Goal: Check status: Check status

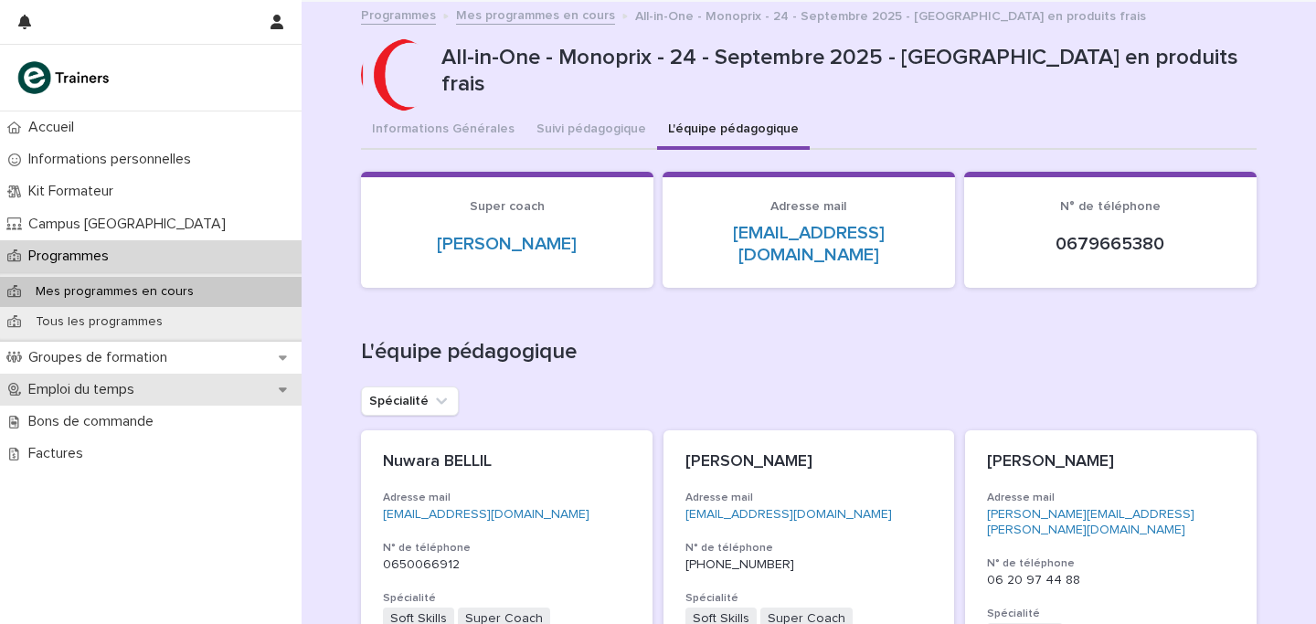
click at [123, 389] on p "Emploi du temps" at bounding box center [85, 389] width 128 height 17
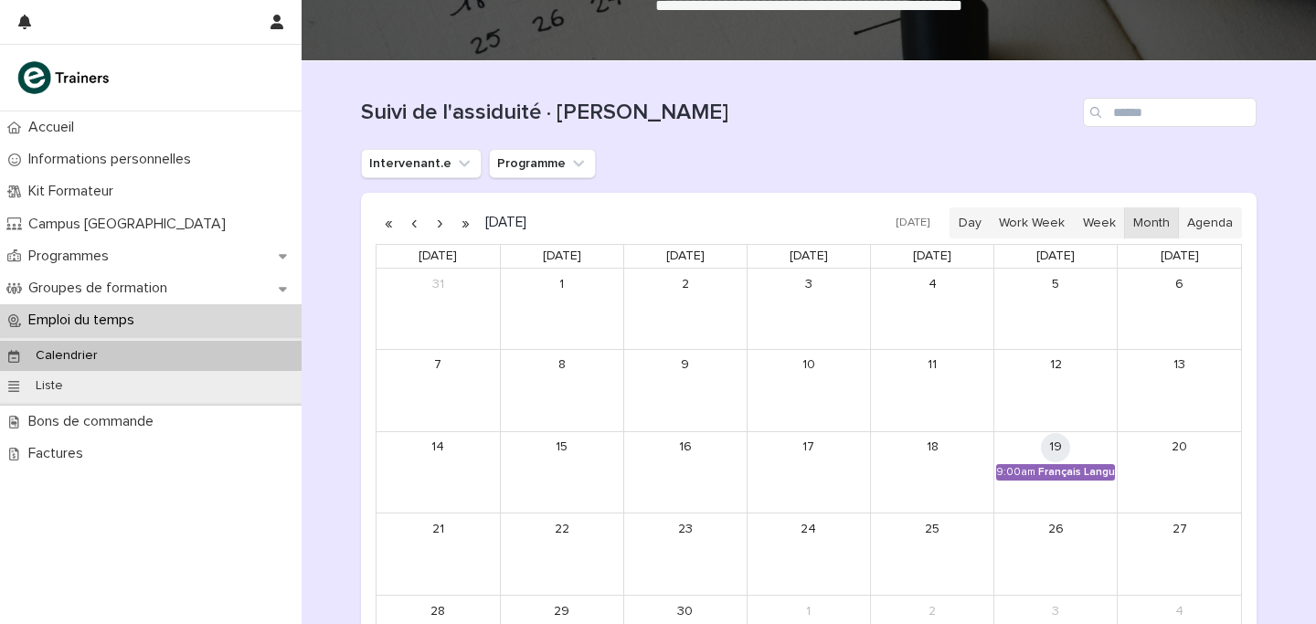
scroll to position [183, 0]
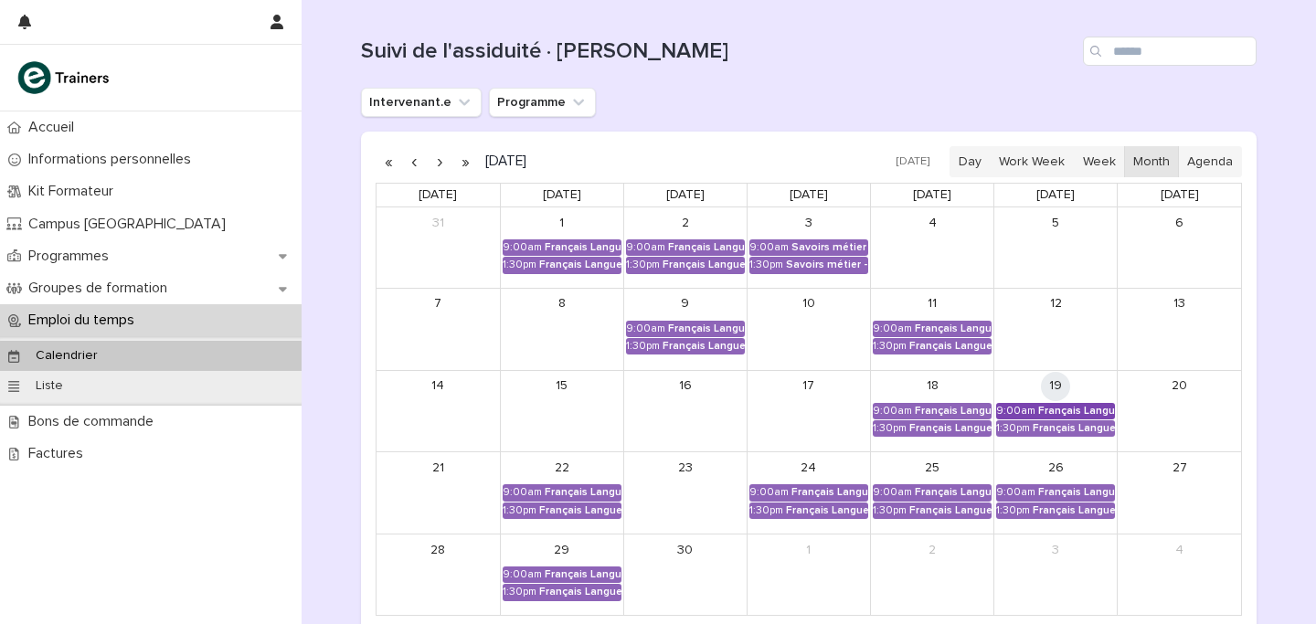
click at [1072, 411] on div "Français Langue Professionnel - Interagir avec les collègues et la hiérarchie" at bounding box center [1076, 411] width 77 height 13
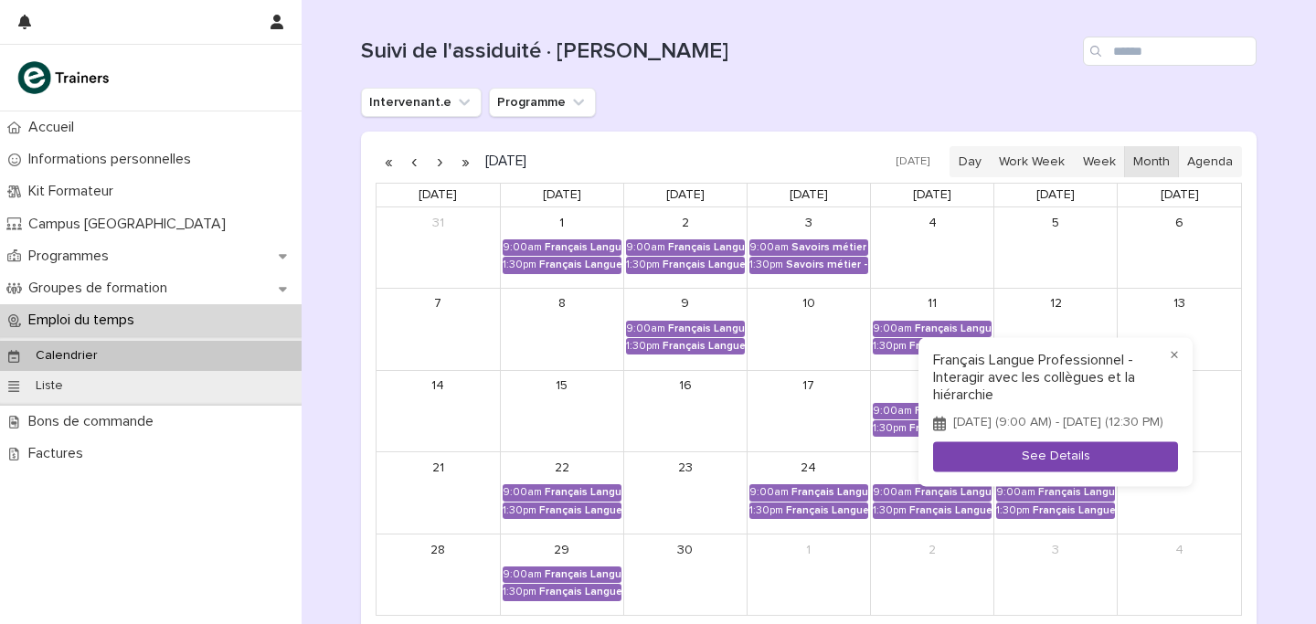
click at [1072, 464] on button "See Details" at bounding box center [1055, 457] width 245 height 30
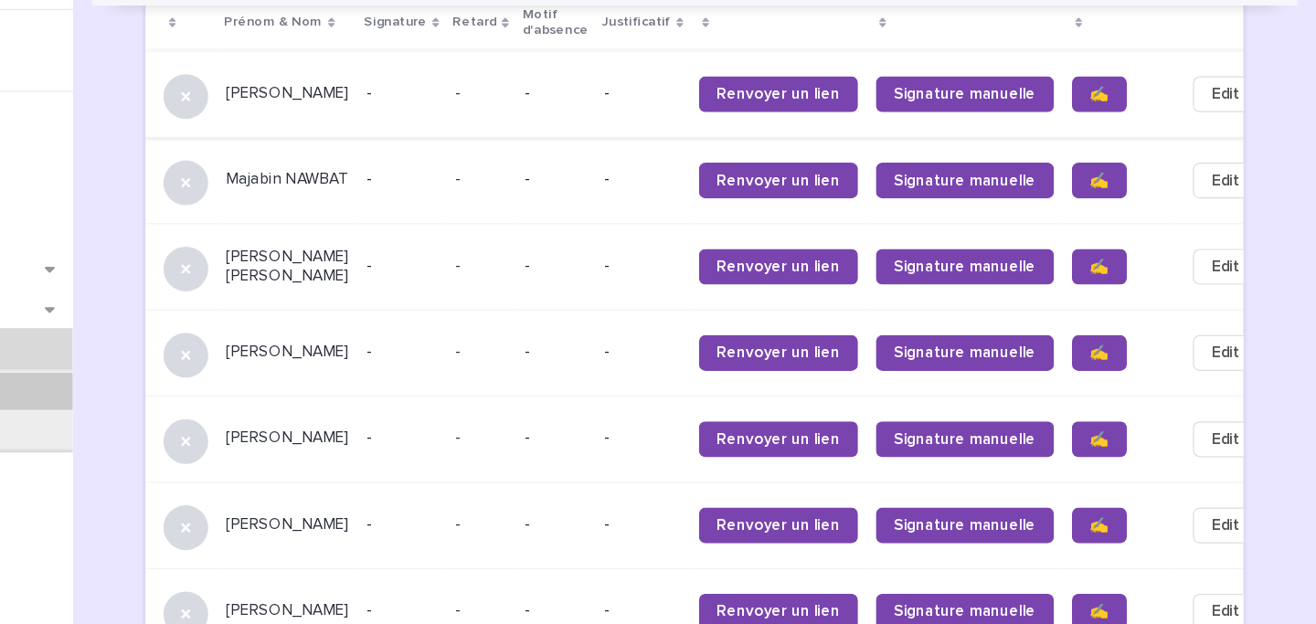
scroll to position [1268, 0]
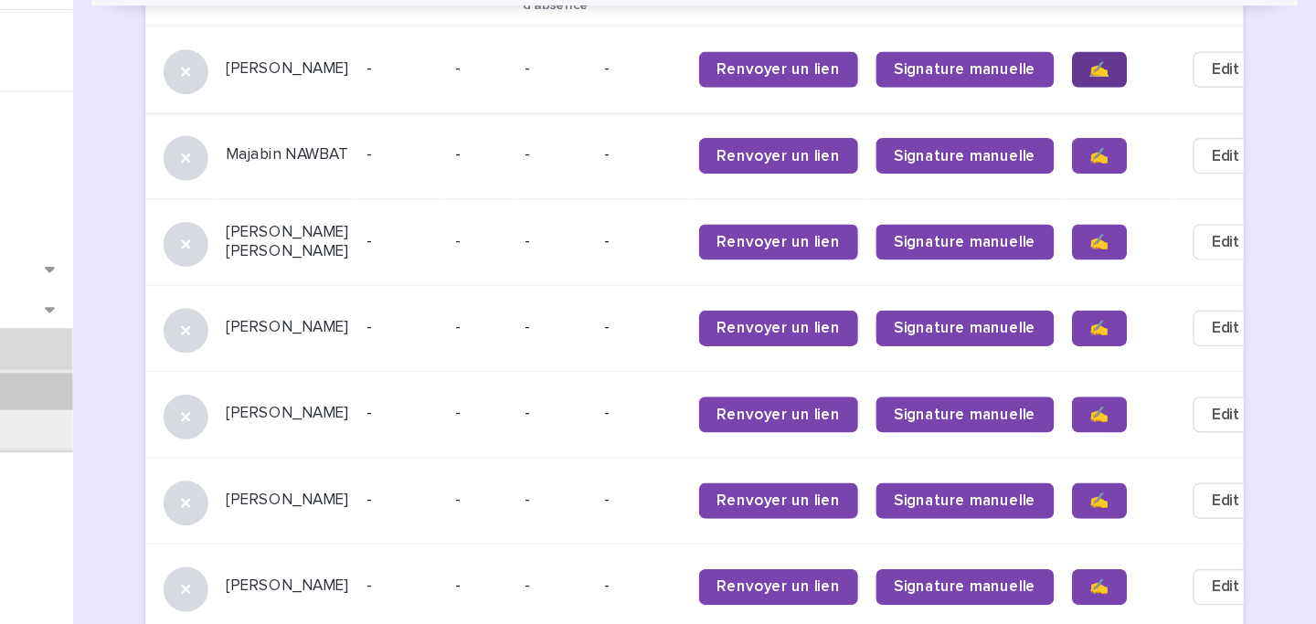
click at [1117, 79] on link "✍️" at bounding box center [1139, 93] width 45 height 29
click at [1117, 149] on link "✍️" at bounding box center [1139, 163] width 45 height 29
click at [1117, 219] on link "✍️" at bounding box center [1139, 233] width 45 height 29
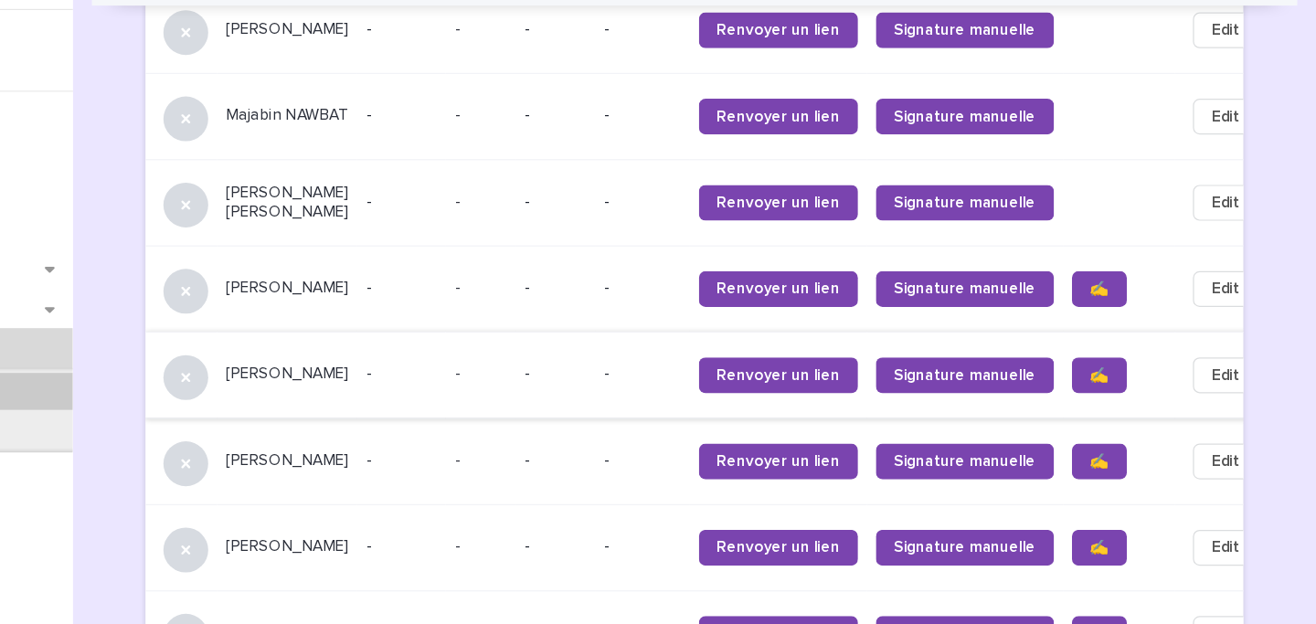
click at [1132, 266] on span "✍️" at bounding box center [1140, 272] width 16 height 13
click at [1132, 336] on span "✍️" at bounding box center [1140, 342] width 16 height 13
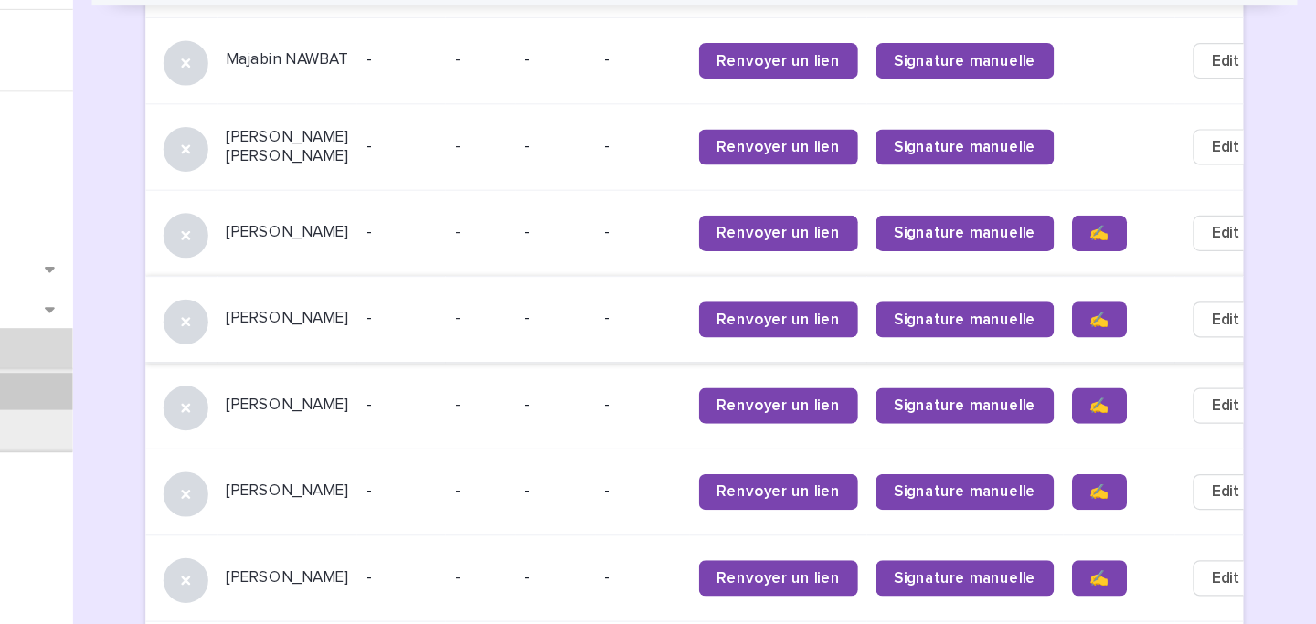
scroll to position [1350, 0]
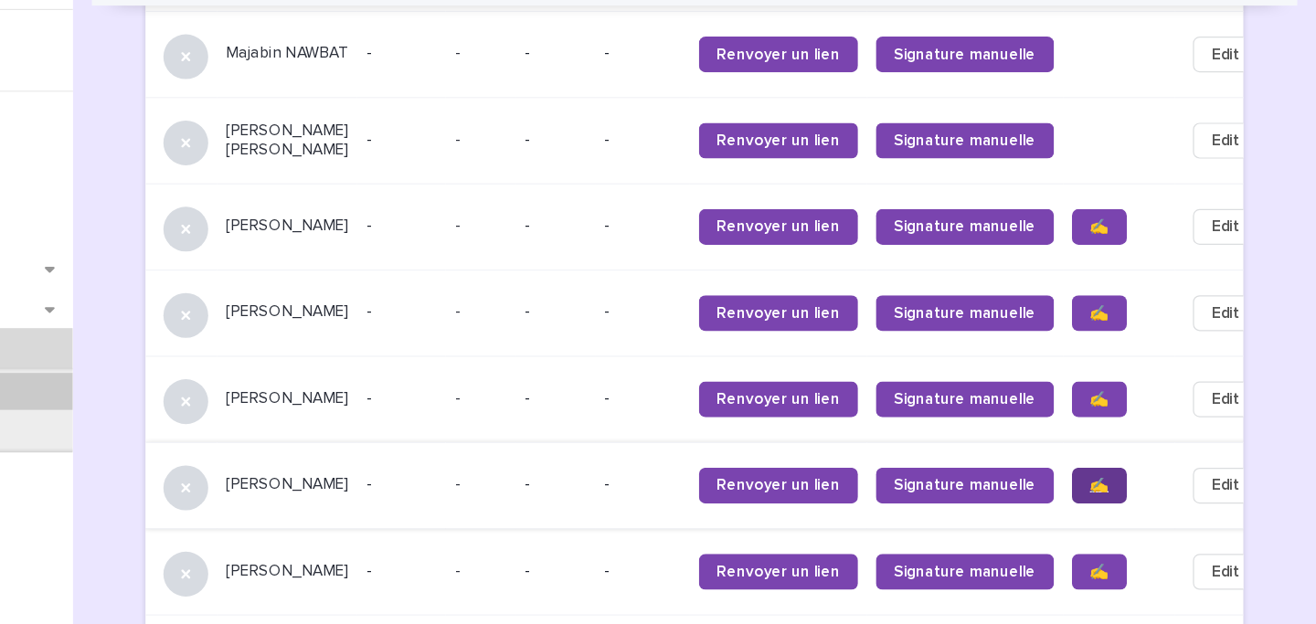
click at [1117, 419] on link "✍️" at bounding box center [1139, 433] width 45 height 29
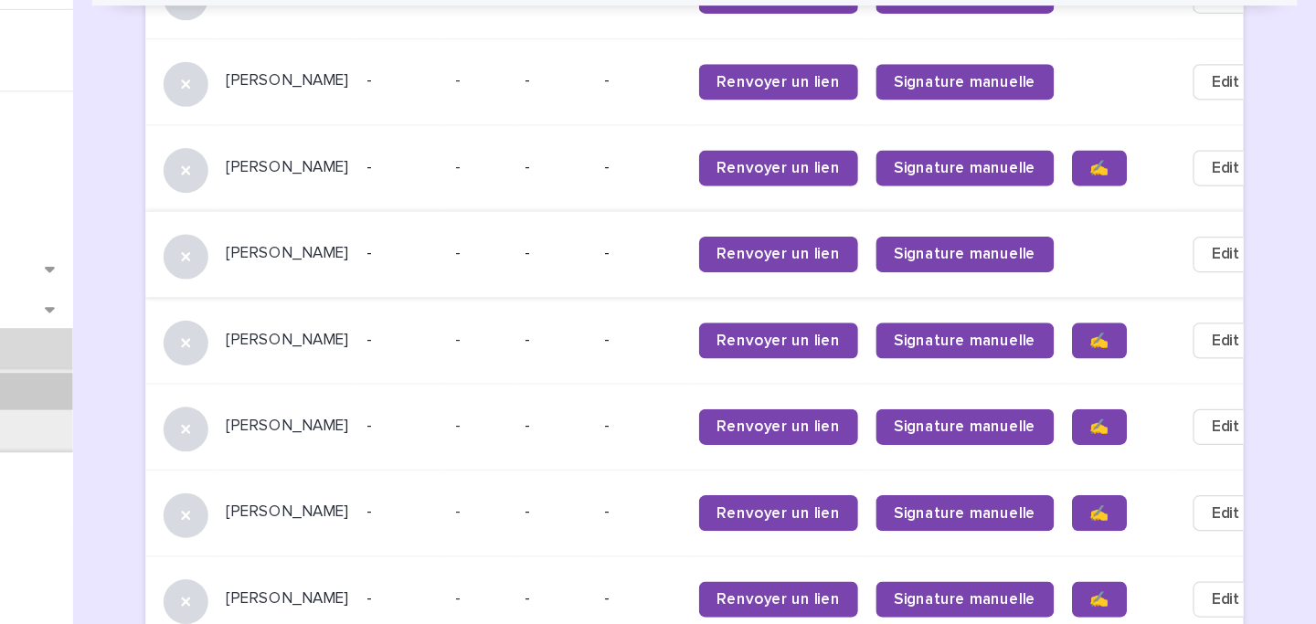
scroll to position [1541, 0]
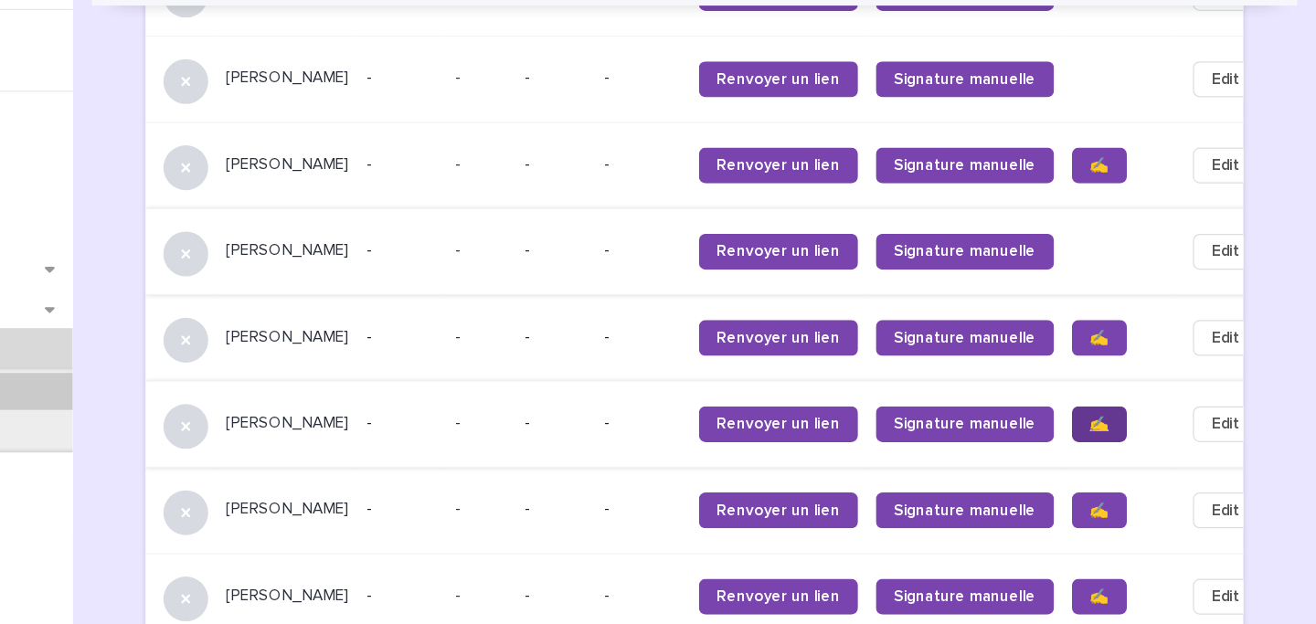
click at [1132, 377] on span "✍️" at bounding box center [1140, 383] width 16 height 13
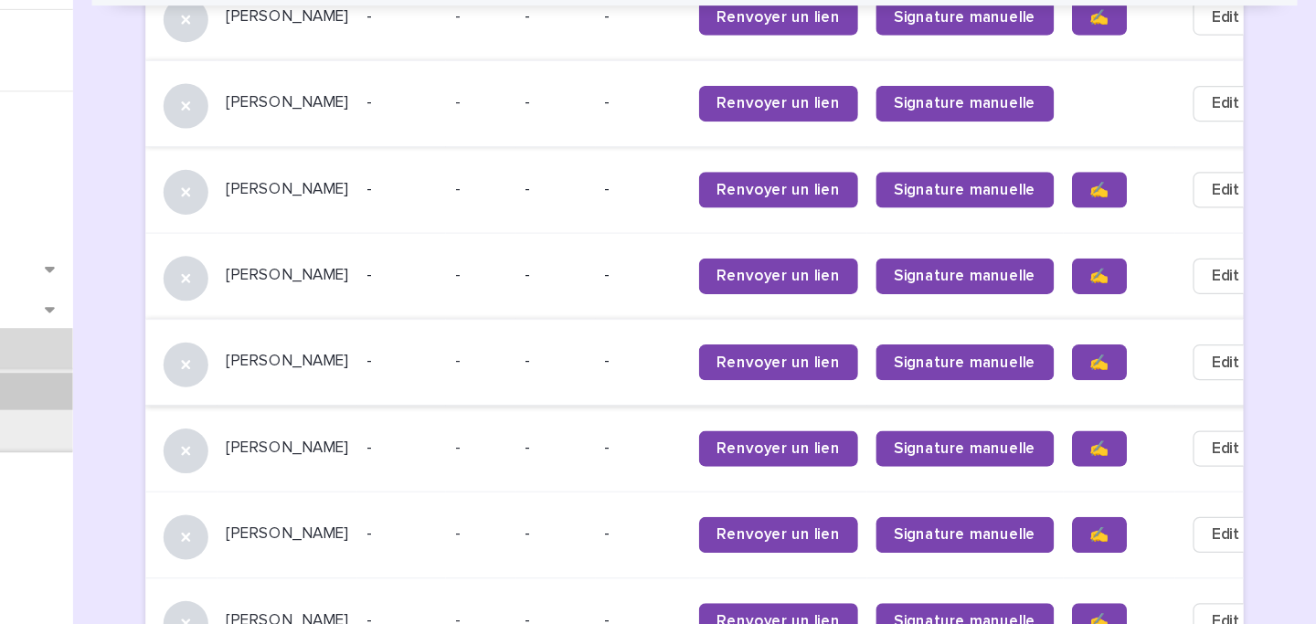
scroll to position [1661, 0]
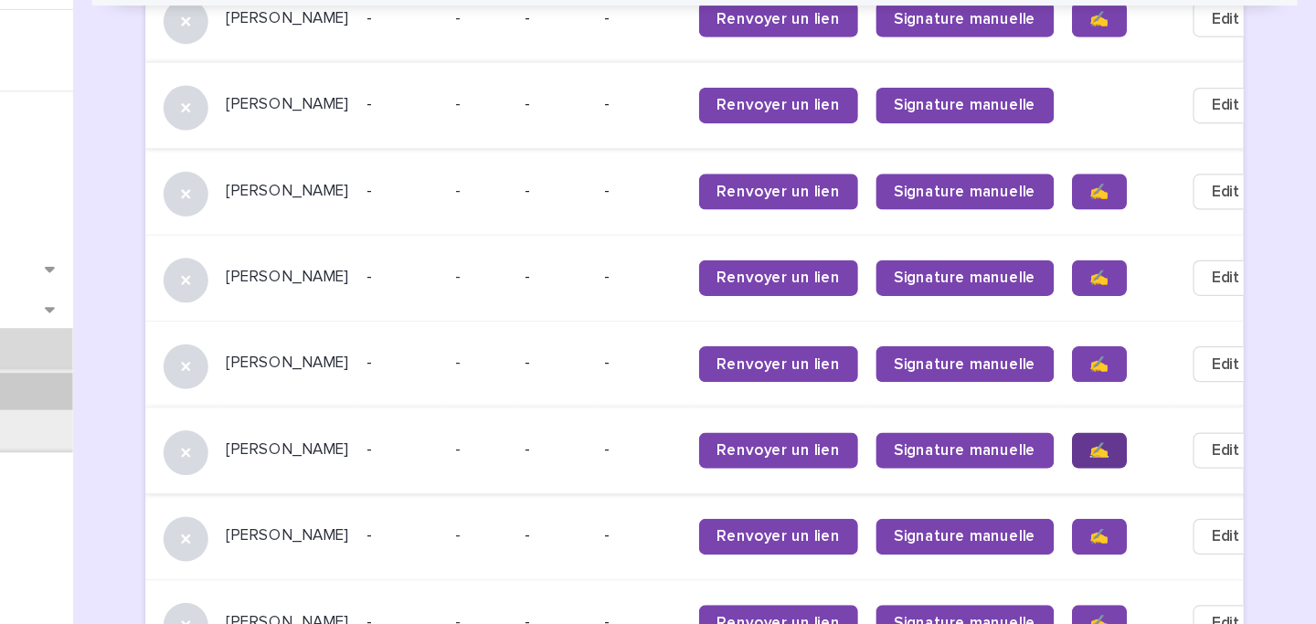
click at [1132, 398] on span "✍️" at bounding box center [1140, 404] width 16 height 13
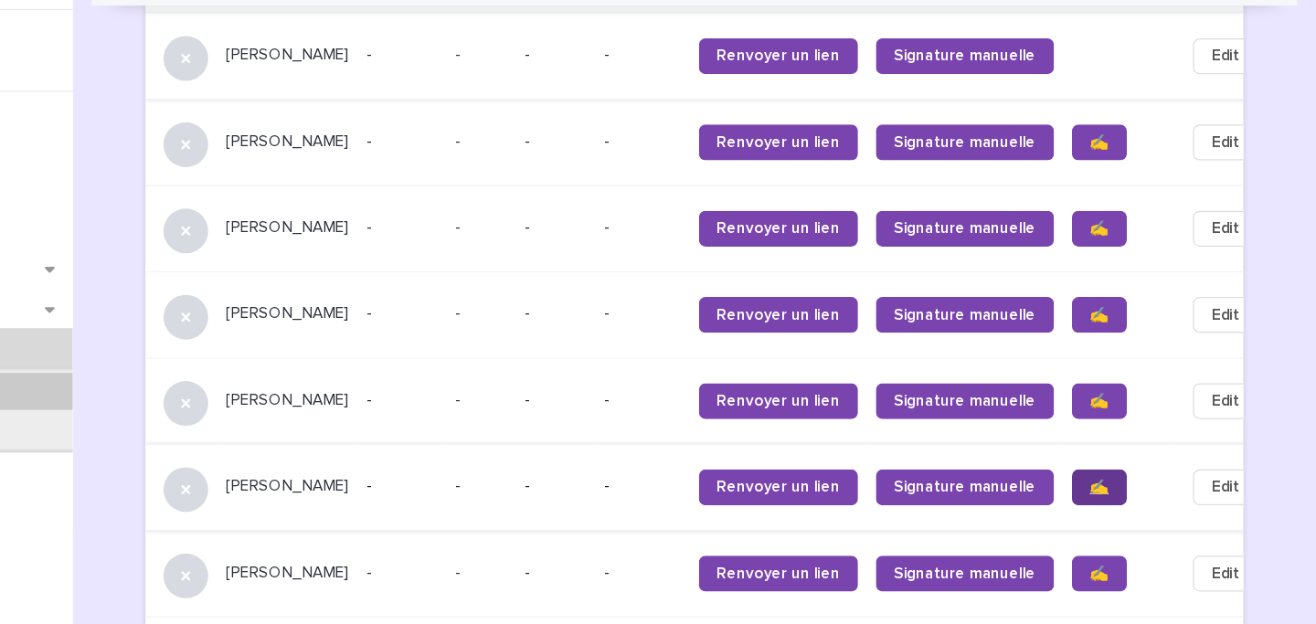
click at [1132, 428] on span "✍️" at bounding box center [1140, 434] width 16 height 13
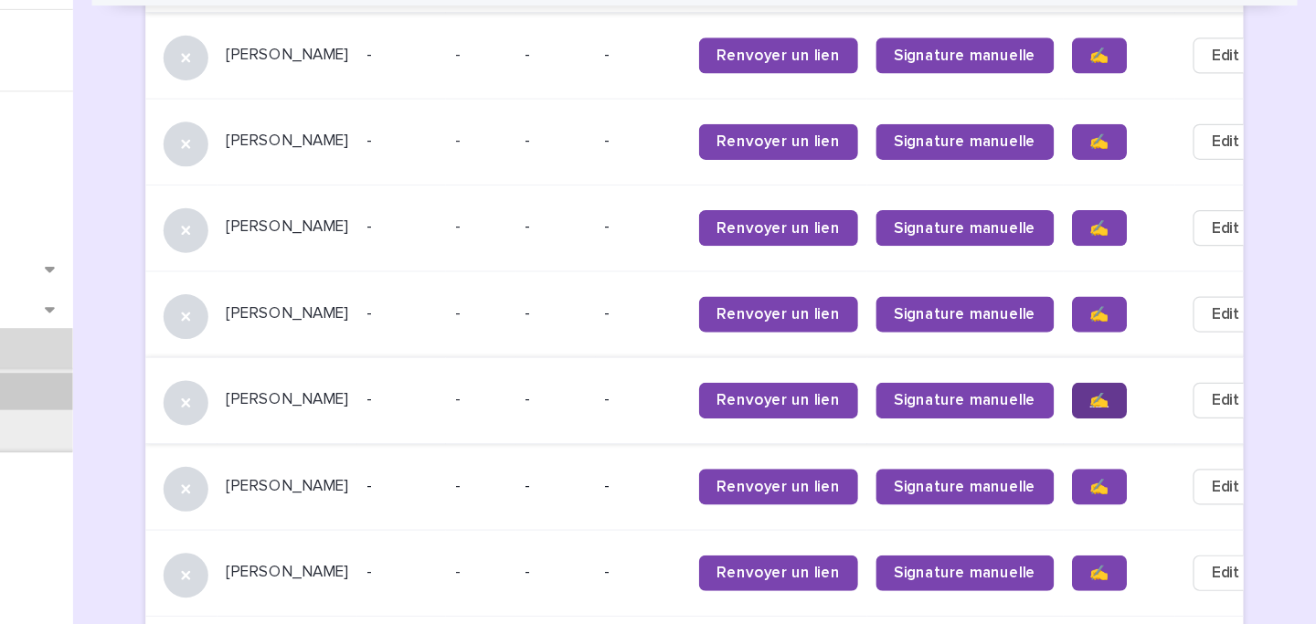
scroll to position [1786, 0]
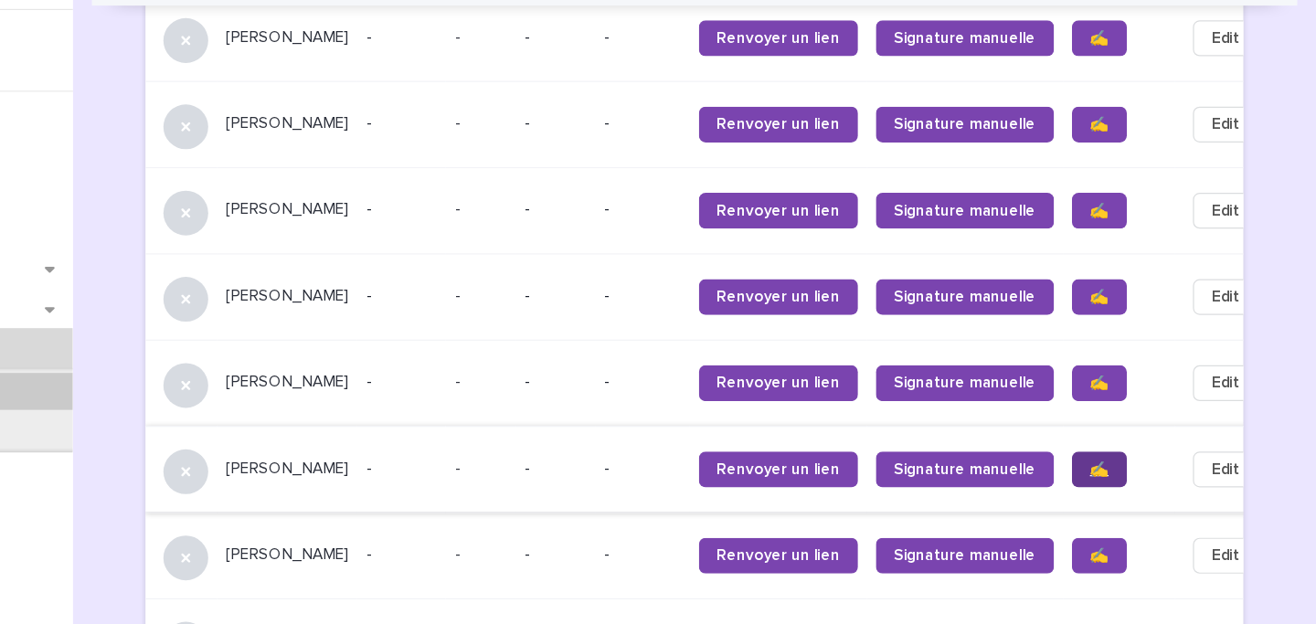
click at [1132, 413] on span "✍️" at bounding box center [1140, 419] width 16 height 13
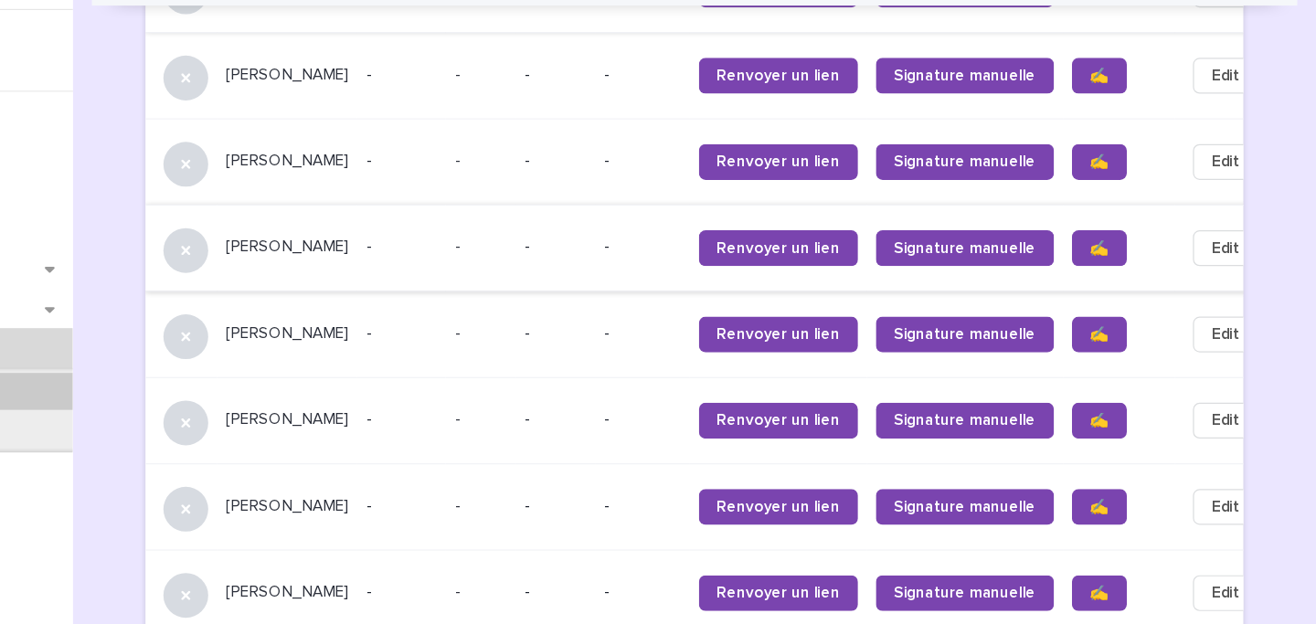
scroll to position [1753, 0]
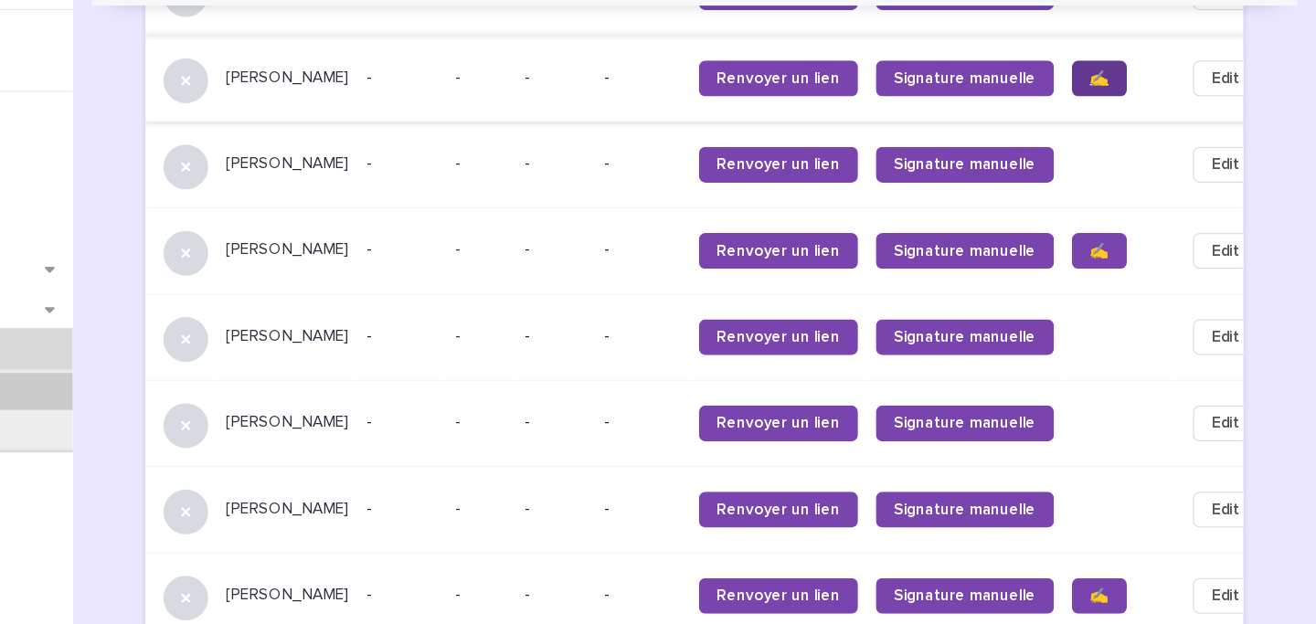
click at [1117, 94] on link "✍️" at bounding box center [1139, 100] width 45 height 29
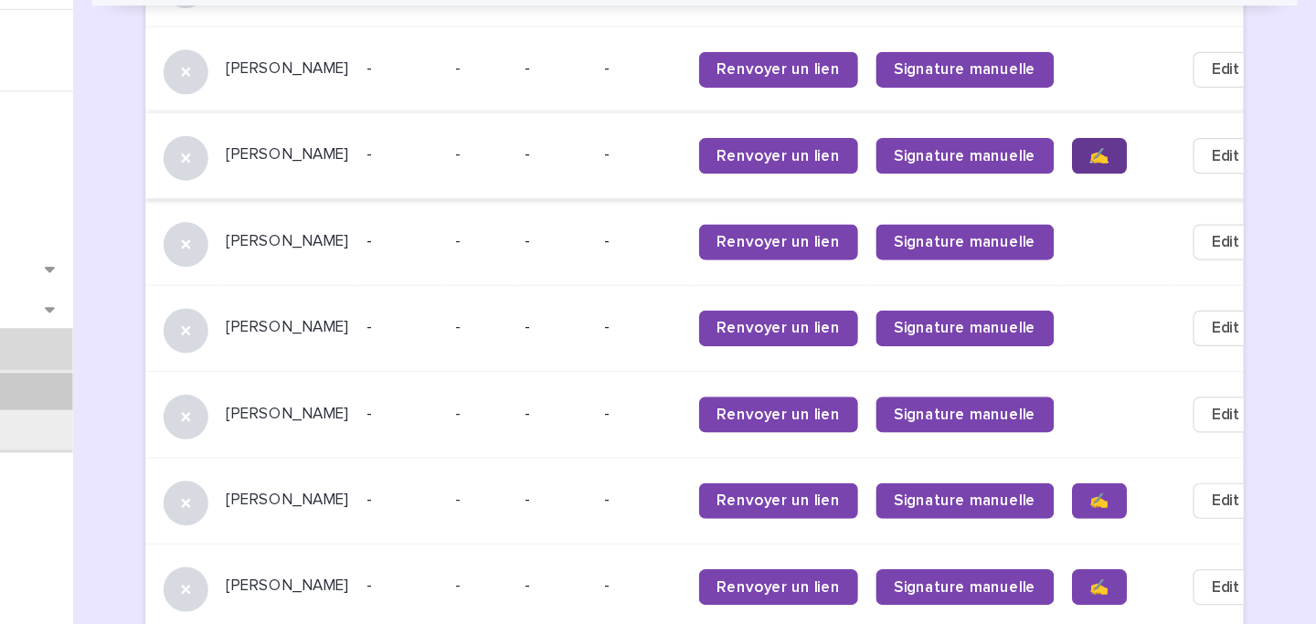
scroll to position [1835, 0]
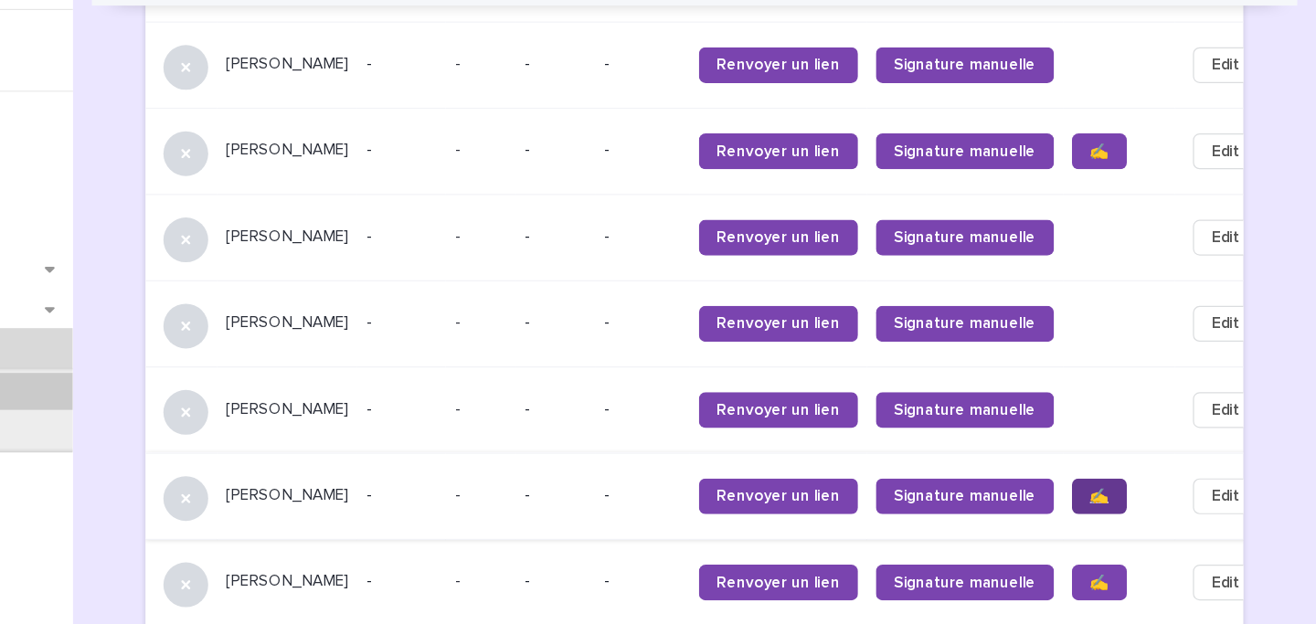
click at [1117, 427] on link "✍️" at bounding box center [1139, 441] width 45 height 29
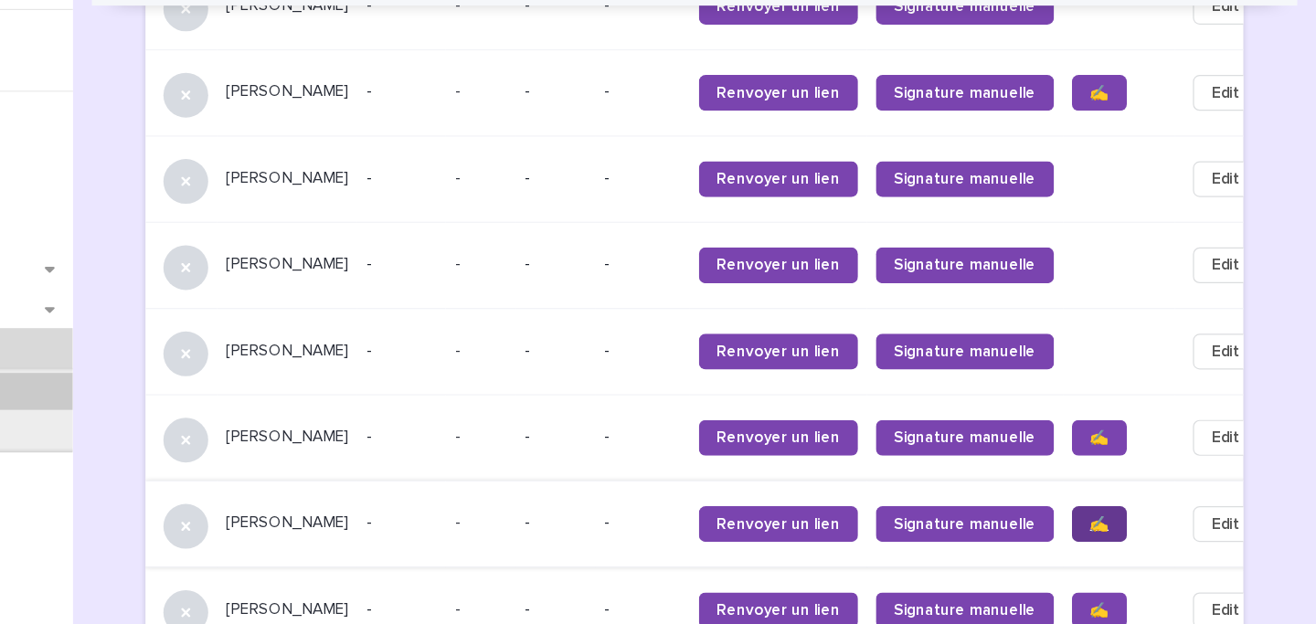
click at [1132, 458] on span "✍️" at bounding box center [1140, 464] width 16 height 13
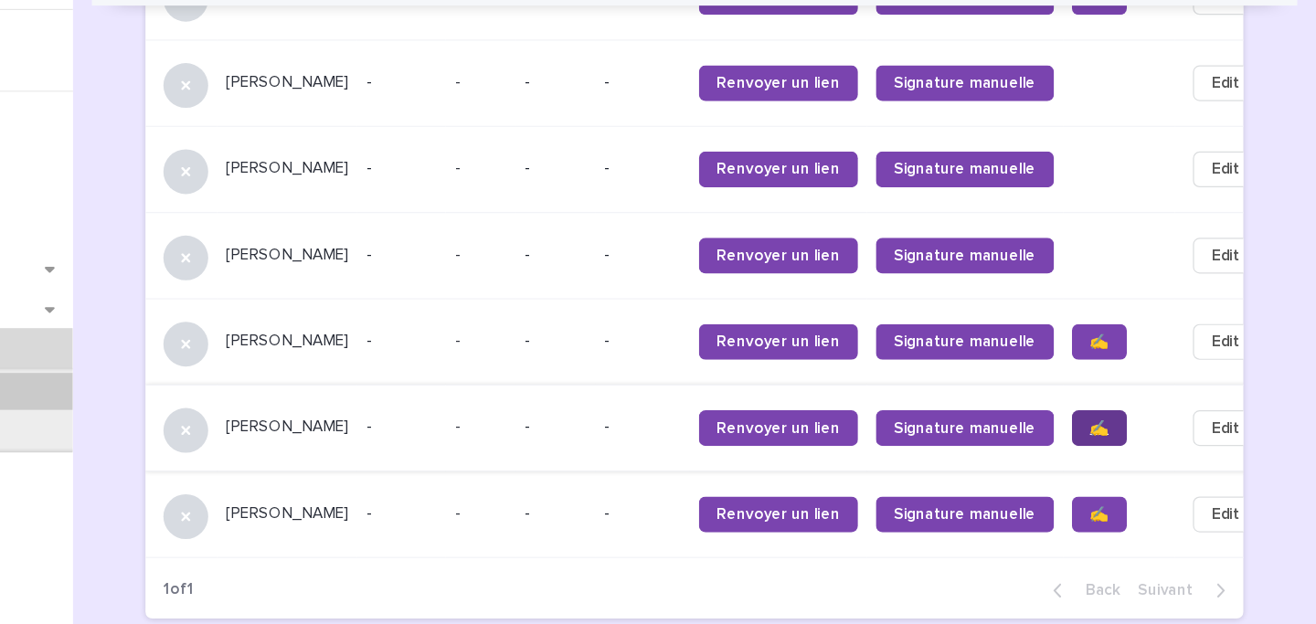
scroll to position [1963, 0]
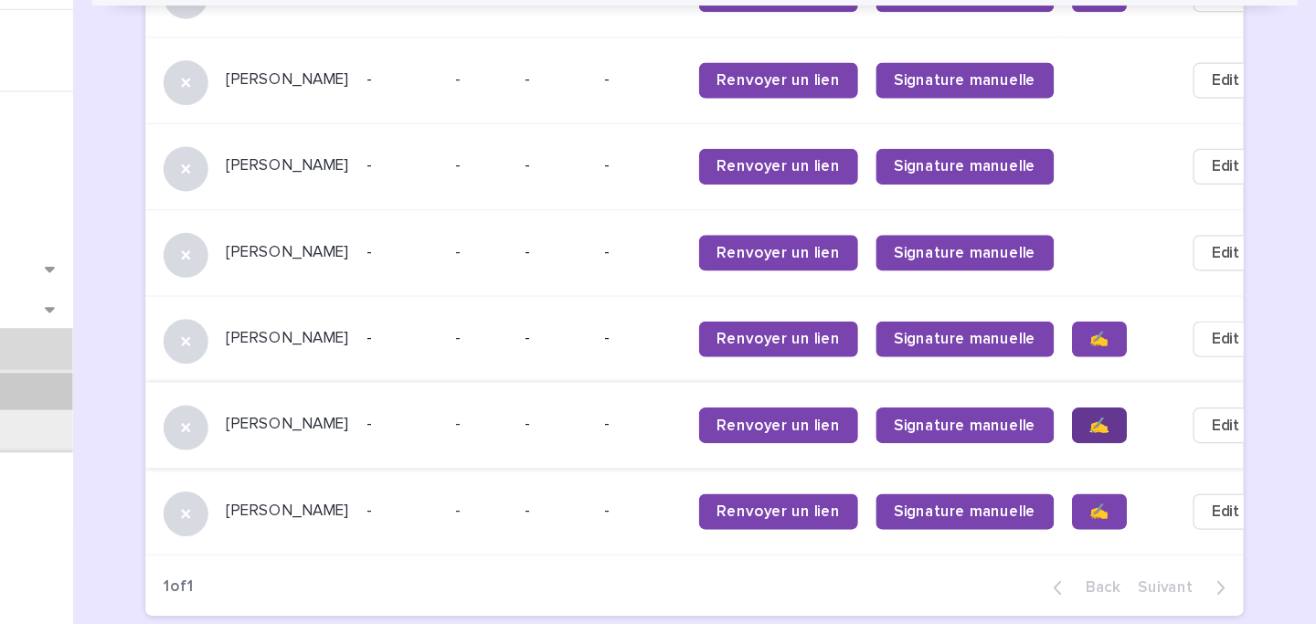
click at [1117, 452] on link "✍️" at bounding box center [1139, 454] width 45 height 29
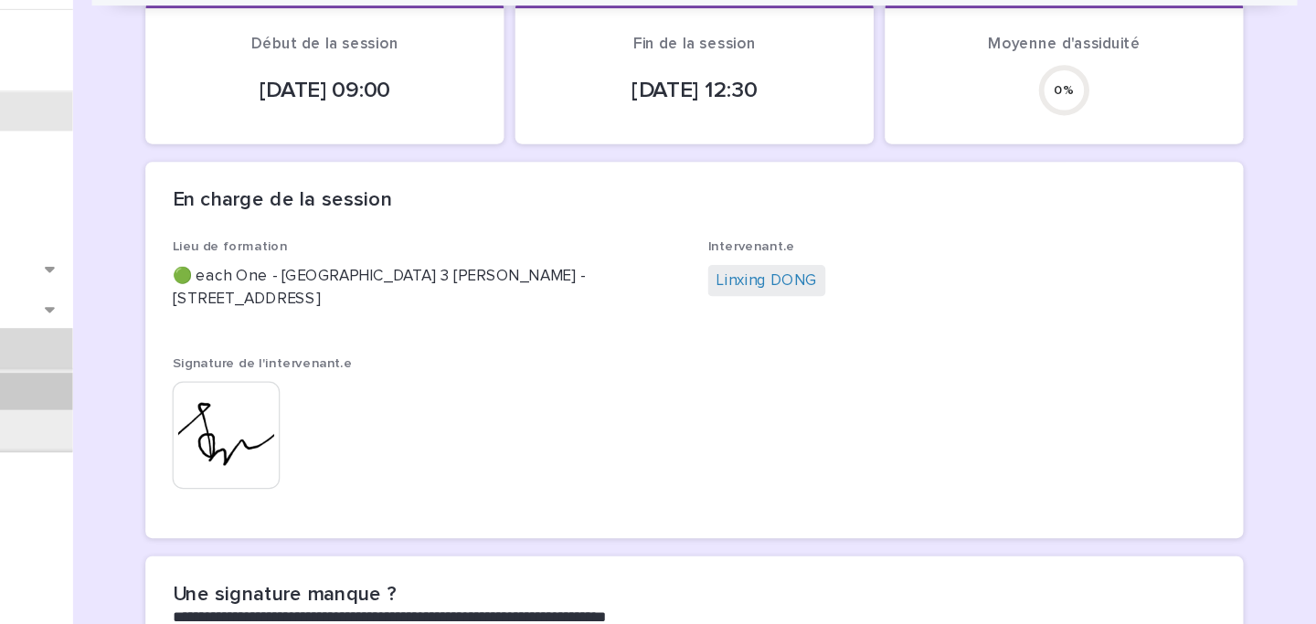
scroll to position [74, 0]
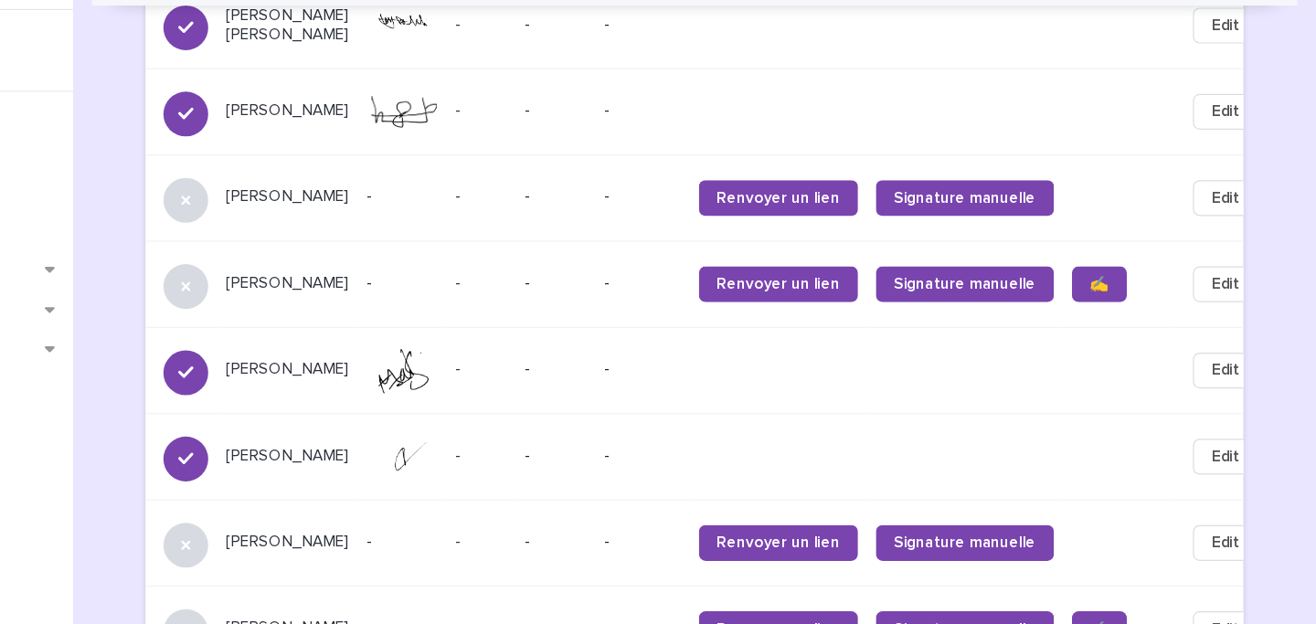
scroll to position [1448, 0]
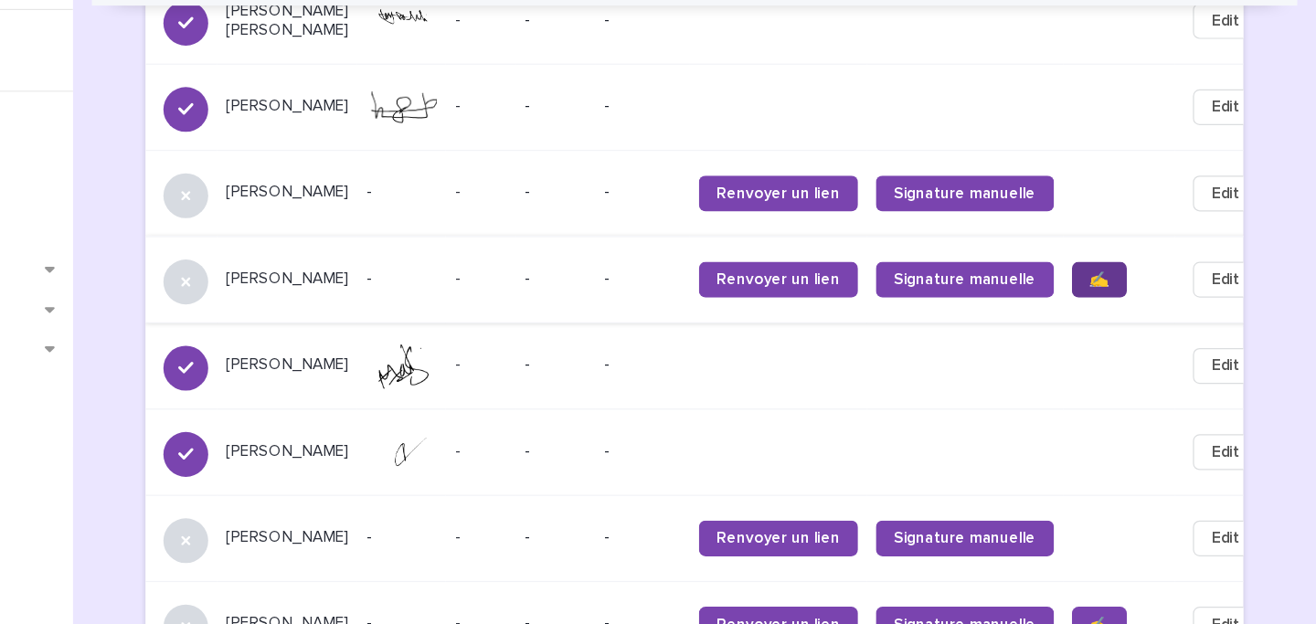
click at [1117, 250] on link "✍️" at bounding box center [1139, 264] width 45 height 29
